Goal: Task Accomplishment & Management: Use online tool/utility

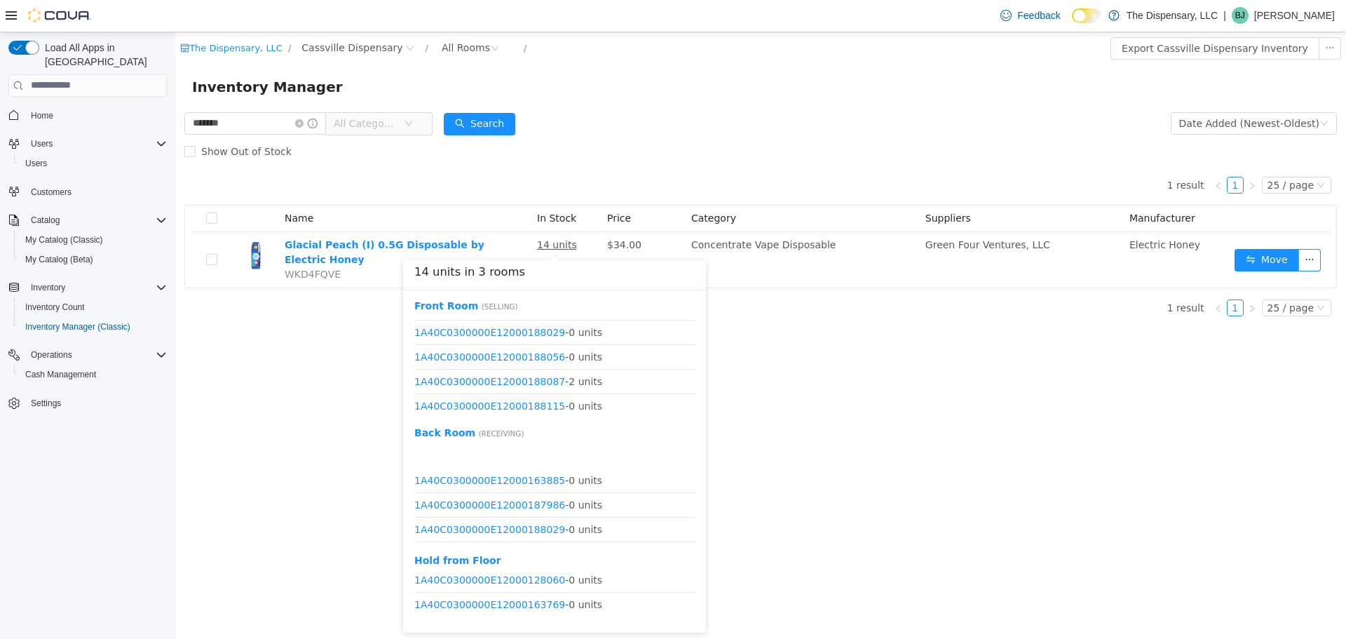
scroll to position [435, 0]
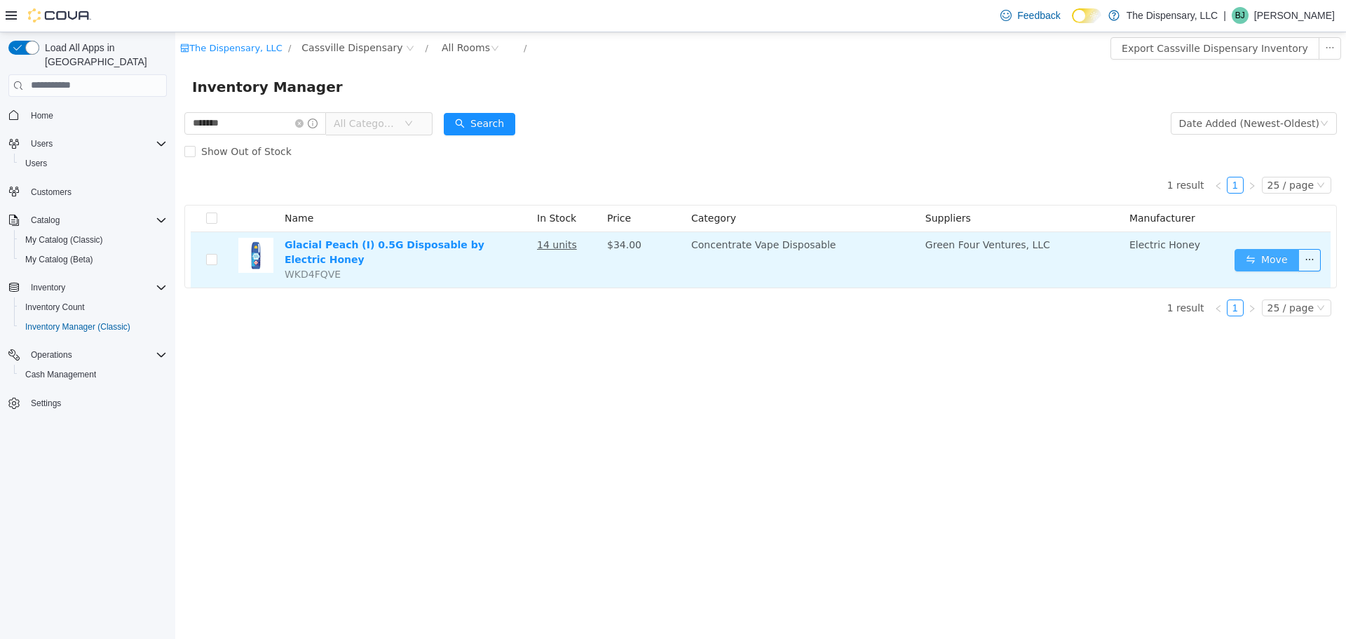
click at [1251, 268] on button "Move" at bounding box center [1267, 259] width 65 height 22
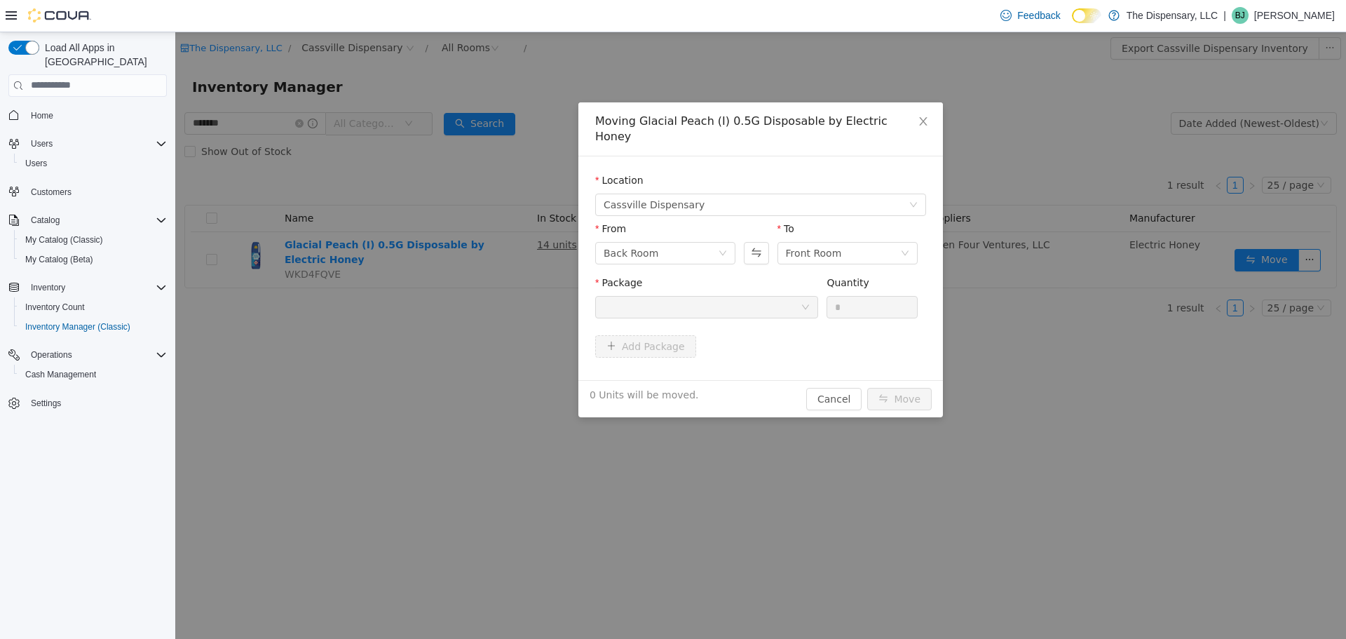
click at [680, 296] on div at bounding box center [702, 306] width 197 height 21
click at [931, 116] on span "Close" at bounding box center [923, 121] width 39 height 39
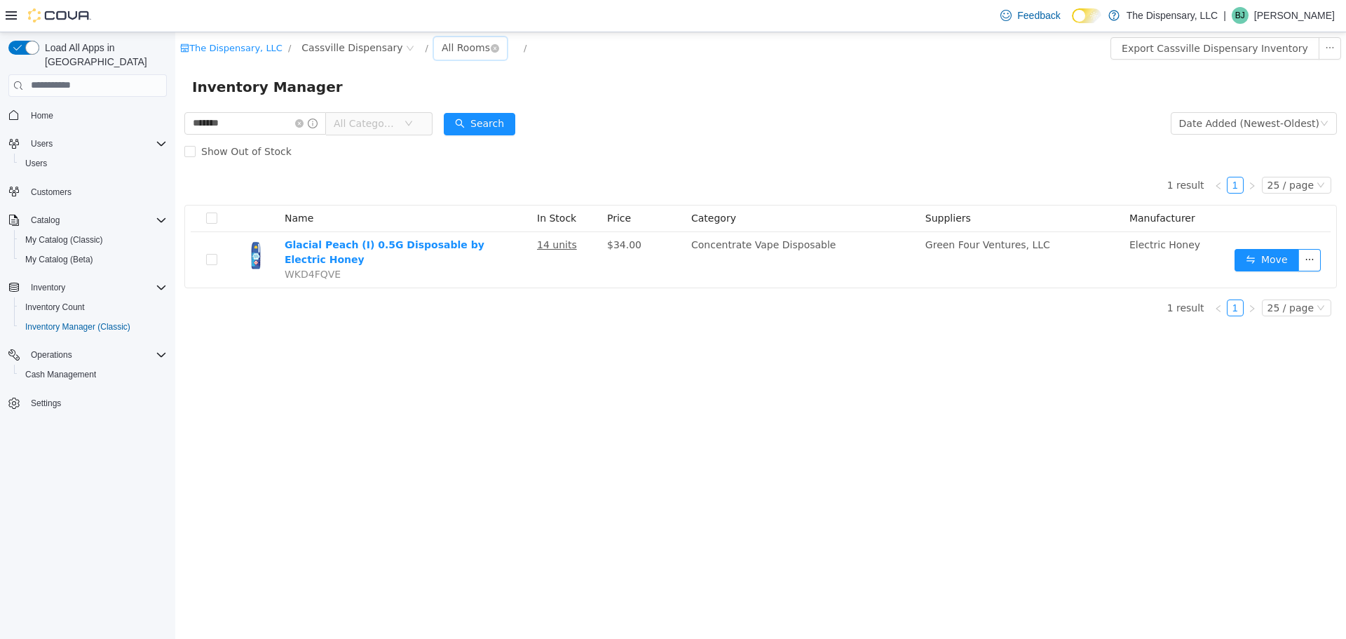
click at [442, 46] on div "All Rooms" at bounding box center [466, 46] width 48 height 21
click at [452, 102] on li "Front Room" at bounding box center [461, 98] width 84 height 22
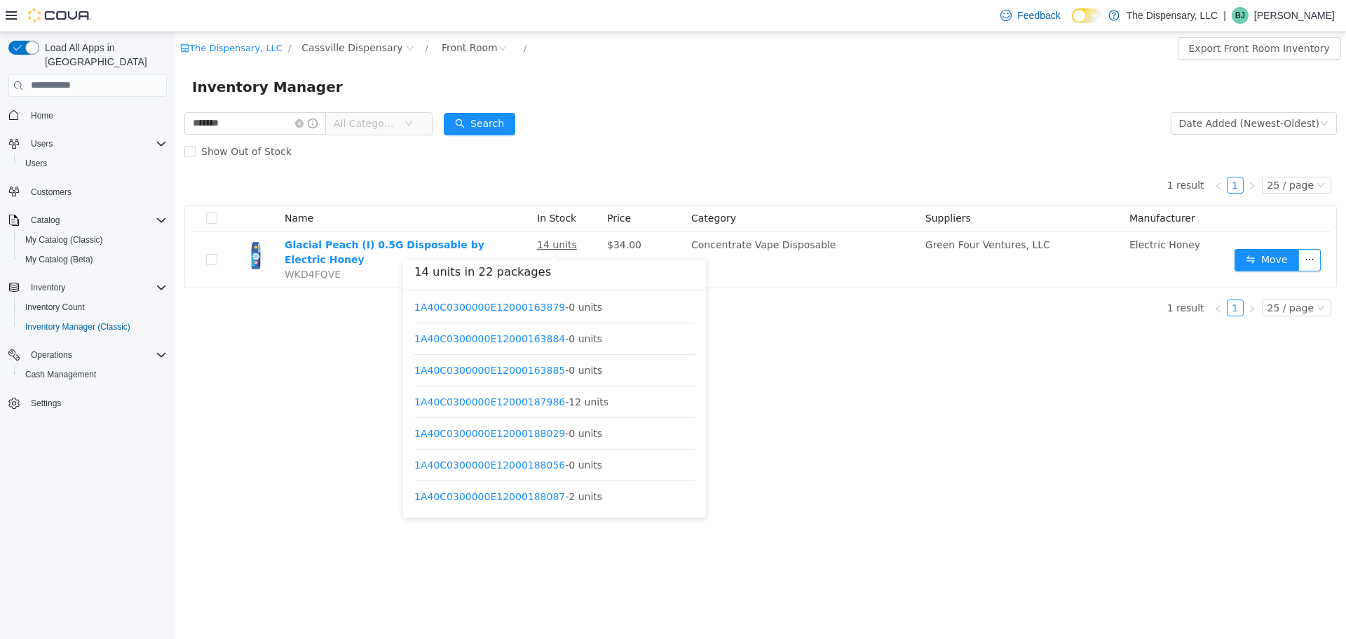
scroll to position [418, 0]
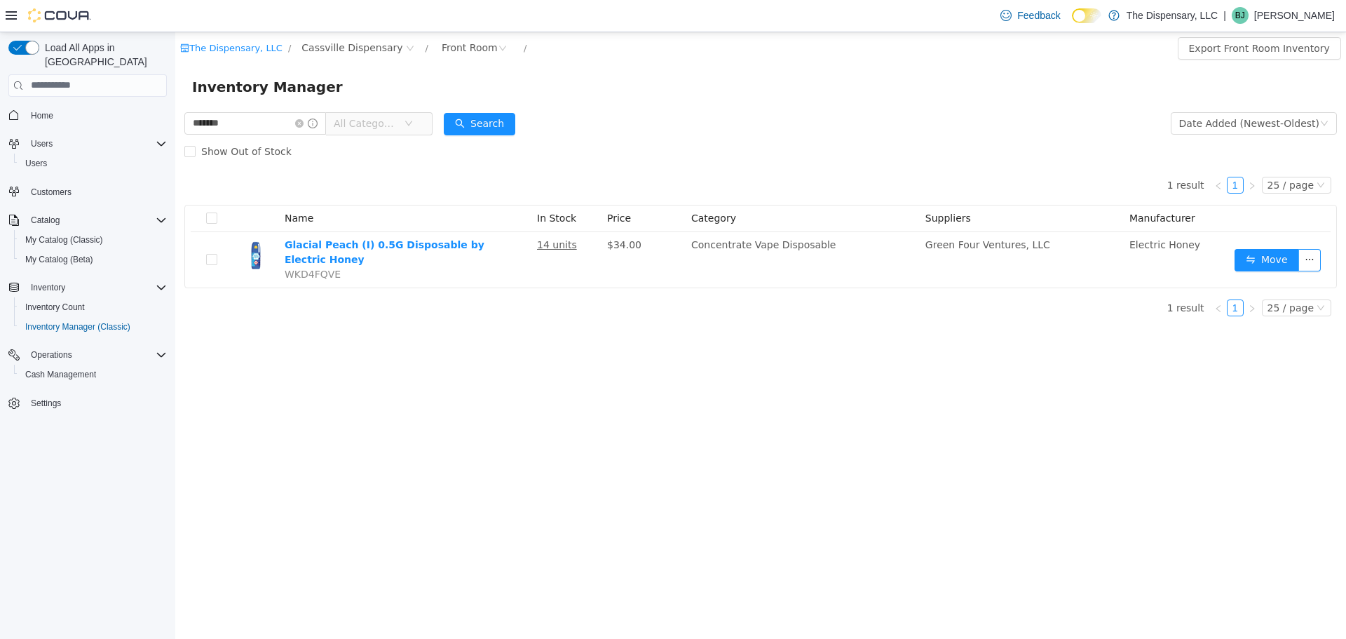
click at [892, 383] on div "The Dispensary, LLC / Cassville Dispensary / Front Room / Export Front Room Inv…" at bounding box center [760, 335] width 1171 height 607
